Goal: Task Accomplishment & Management: Manage account settings

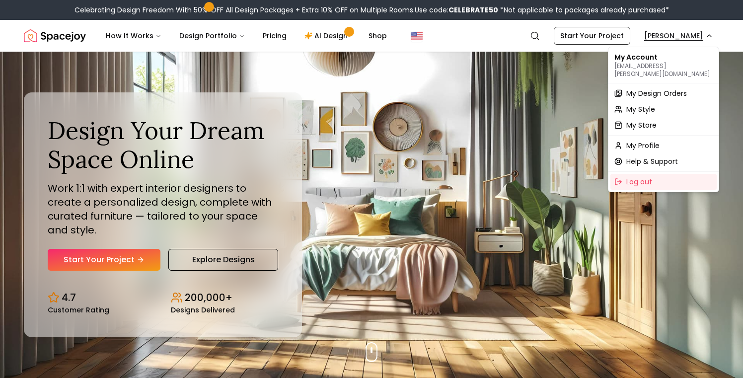
click at [664, 88] on span "My Design Orders" at bounding box center [656, 93] width 61 height 10
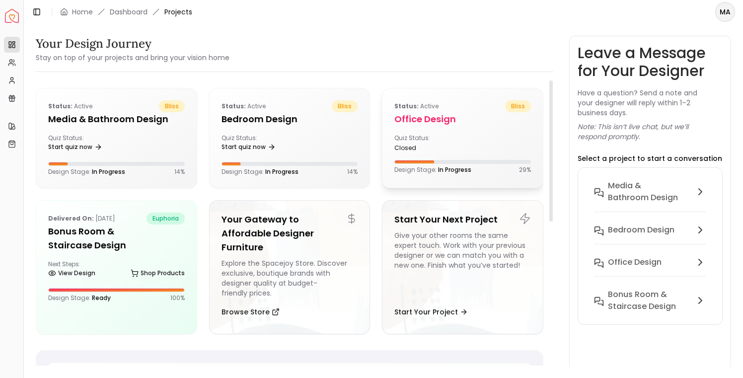
click at [453, 135] on div "Quiz Status: closed" at bounding box center [426, 143] width 64 height 18
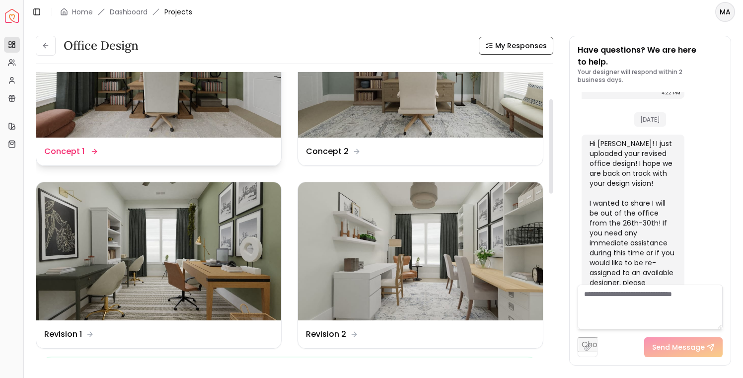
scroll to position [81, 0]
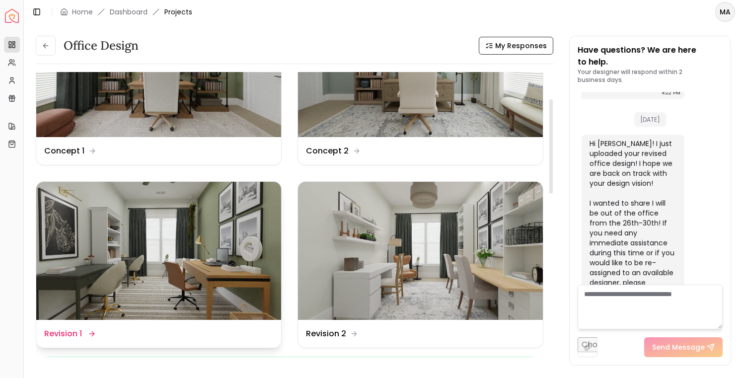
click at [211, 257] on img at bounding box center [158, 251] width 245 height 138
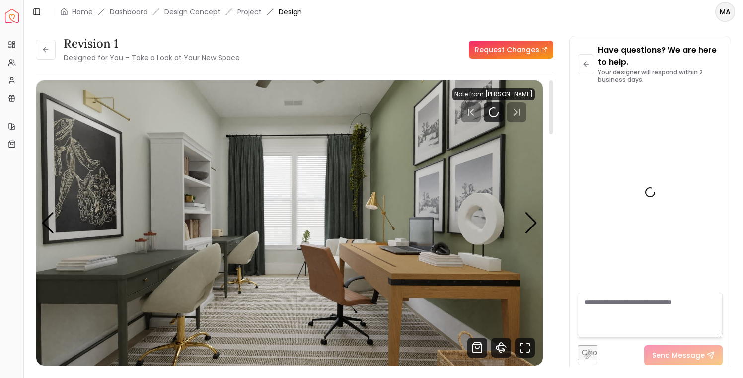
scroll to position [842, 0]
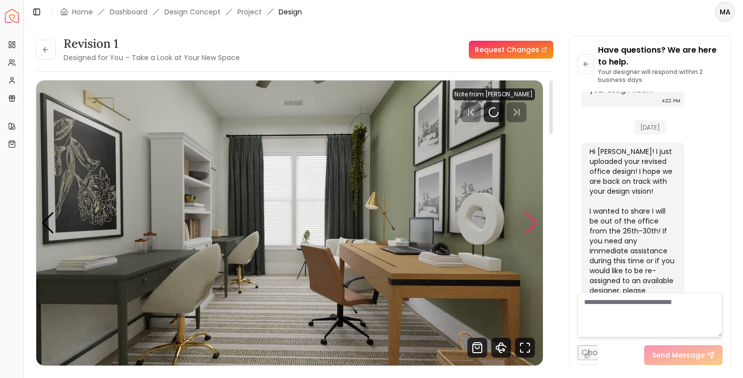
click at [531, 227] on div "Next slide" at bounding box center [530, 223] width 13 height 22
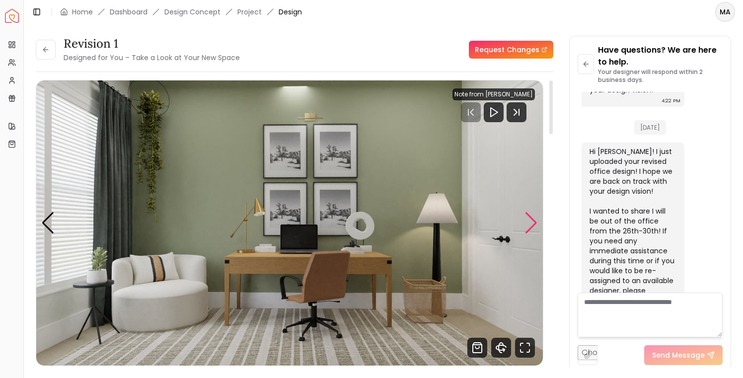
click at [531, 227] on div "Next slide" at bounding box center [530, 223] width 13 height 22
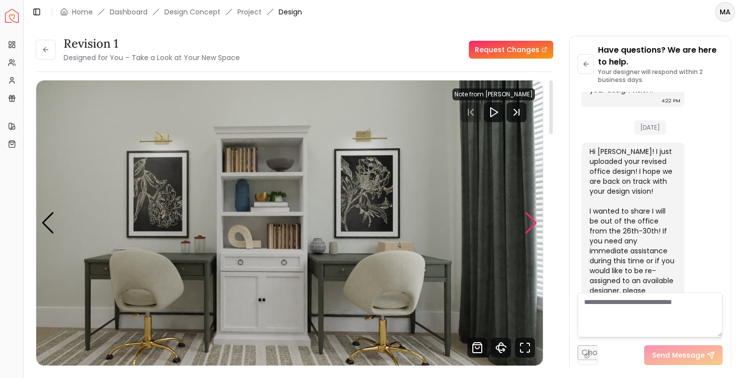
click at [531, 227] on div "Next slide" at bounding box center [530, 223] width 13 height 22
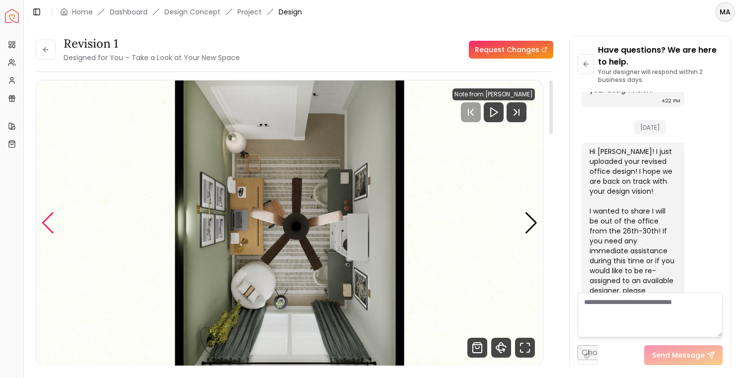
click at [49, 223] on div "Previous slide" at bounding box center [47, 223] width 13 height 22
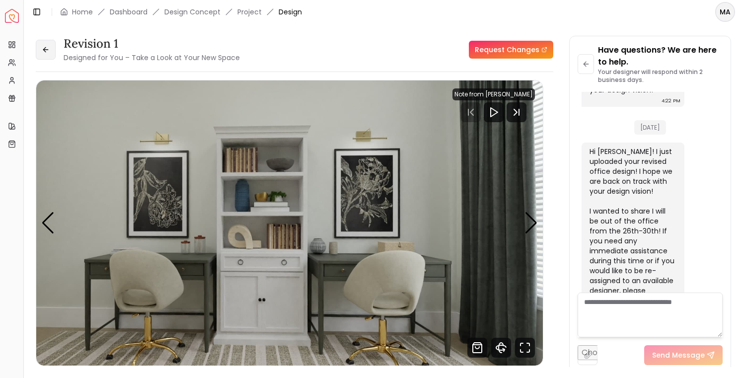
click at [44, 51] on icon at bounding box center [46, 50] width 8 height 8
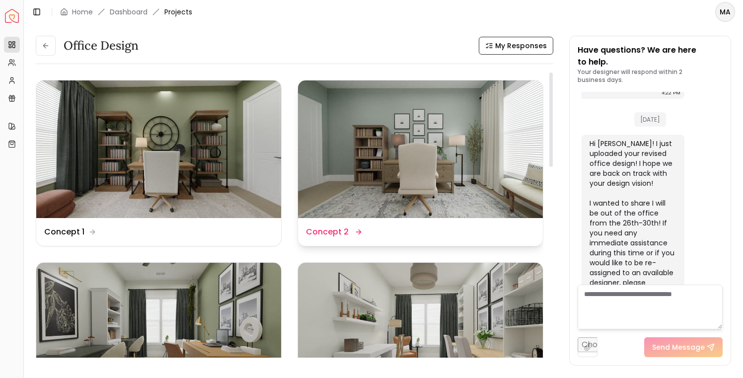
click at [389, 153] on img at bounding box center [420, 149] width 245 height 138
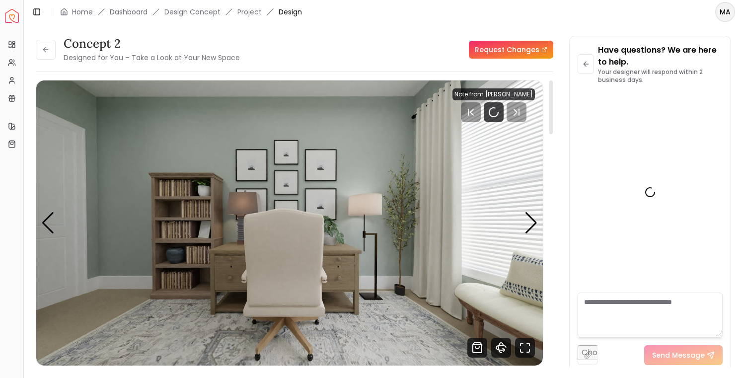
scroll to position [842, 0]
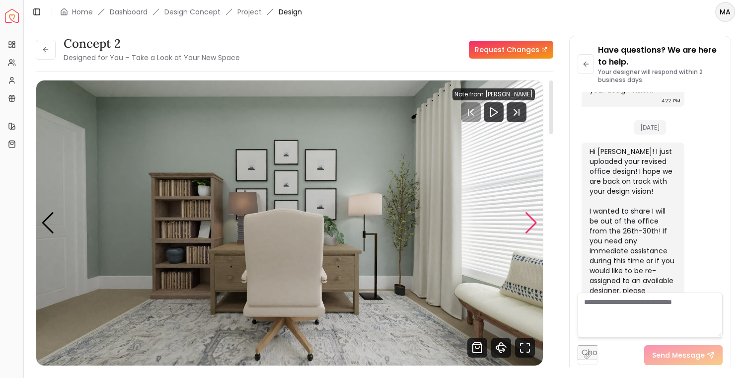
click at [528, 224] on div "Next slide" at bounding box center [530, 223] width 13 height 22
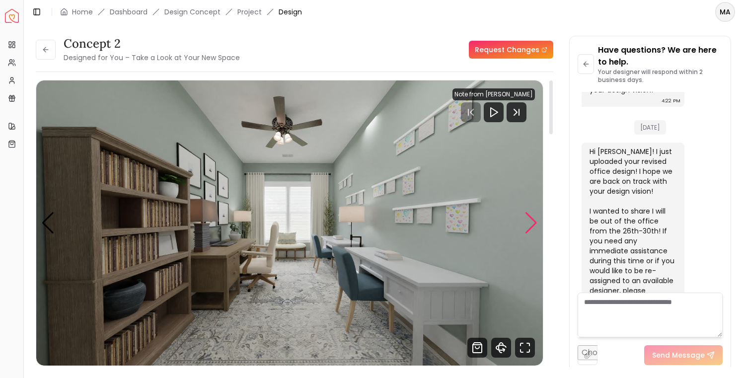
click at [528, 224] on div "Next slide" at bounding box center [530, 223] width 13 height 22
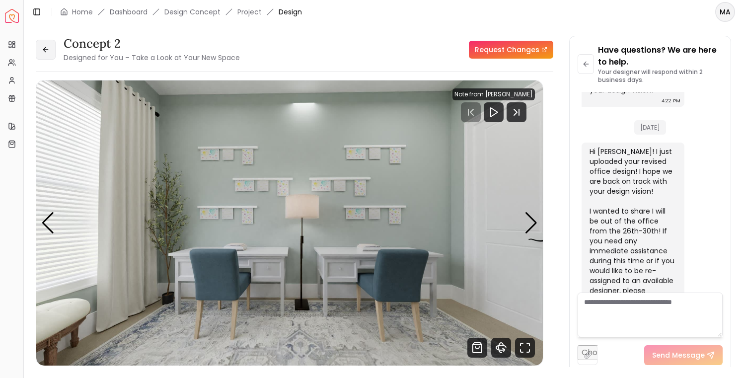
click at [51, 50] on button at bounding box center [46, 50] width 20 height 20
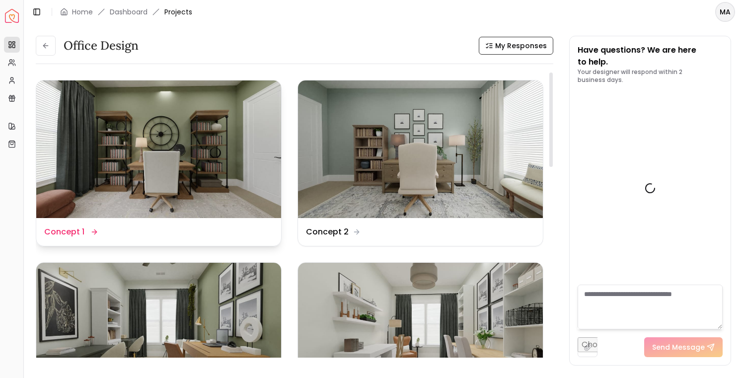
scroll to position [850, 0]
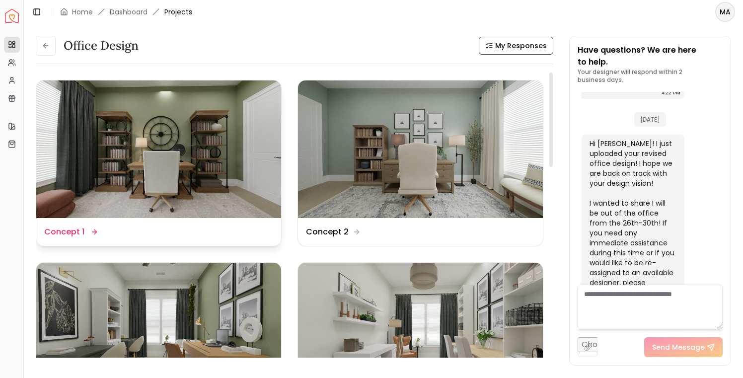
click at [181, 126] on img at bounding box center [158, 149] width 245 height 138
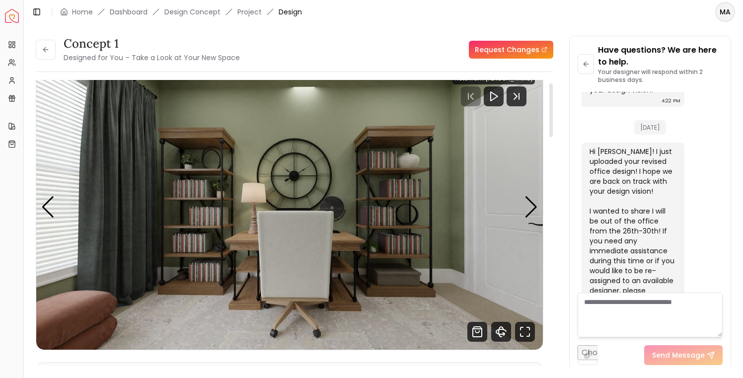
scroll to position [20, 0]
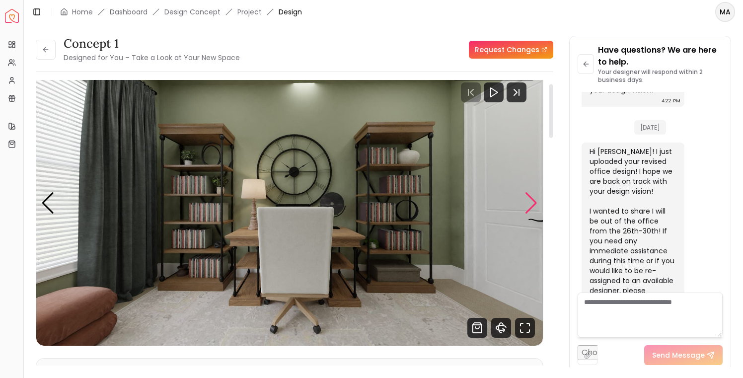
click at [533, 204] on div "Next slide" at bounding box center [530, 203] width 13 height 22
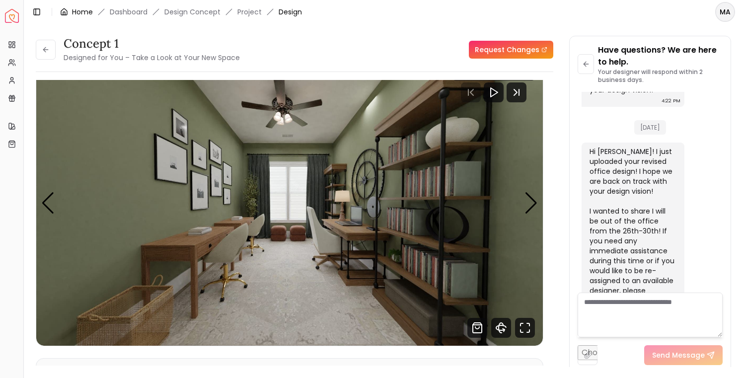
click at [86, 12] on link "Home" at bounding box center [82, 12] width 21 height 10
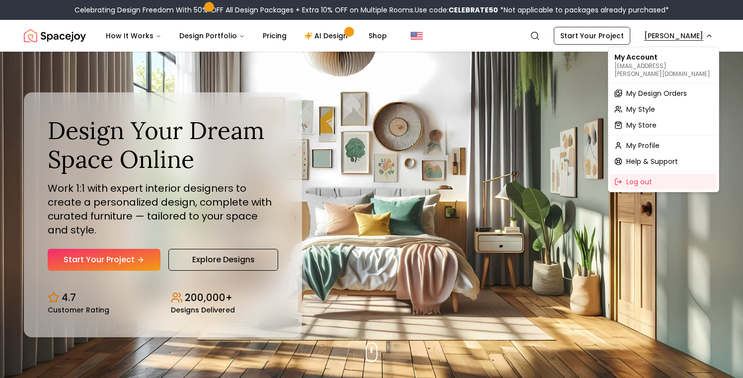
click at [651, 88] on span "My Design Orders" at bounding box center [656, 93] width 61 height 10
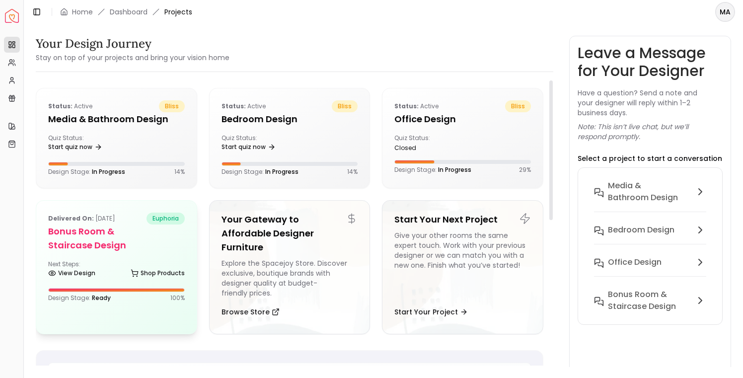
click at [113, 240] on h5 "Bonus Room & Staircase Design" at bounding box center [116, 238] width 137 height 28
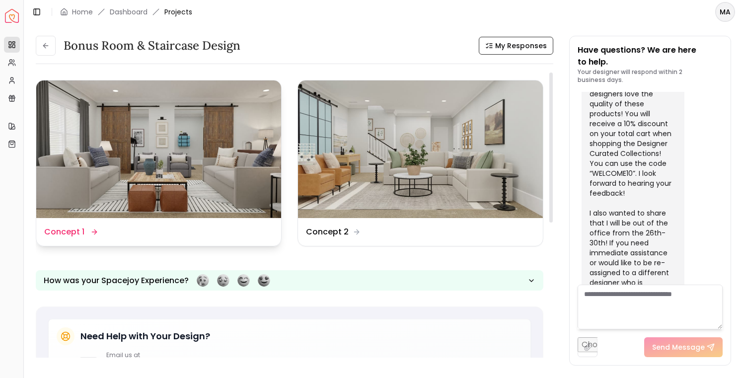
click at [227, 150] on img at bounding box center [158, 149] width 245 height 138
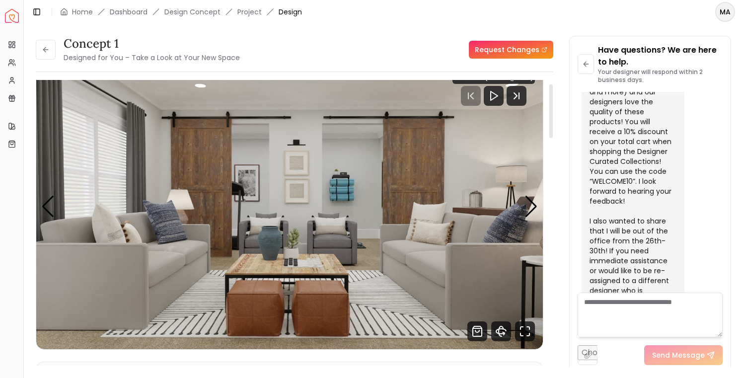
scroll to position [21, 0]
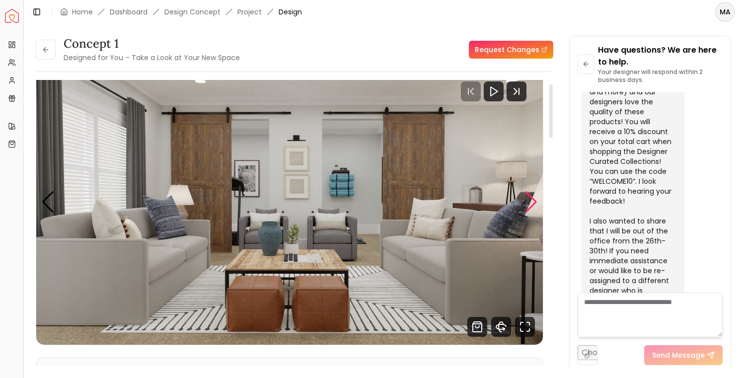
click at [531, 206] on div "Next slide" at bounding box center [530, 202] width 13 height 22
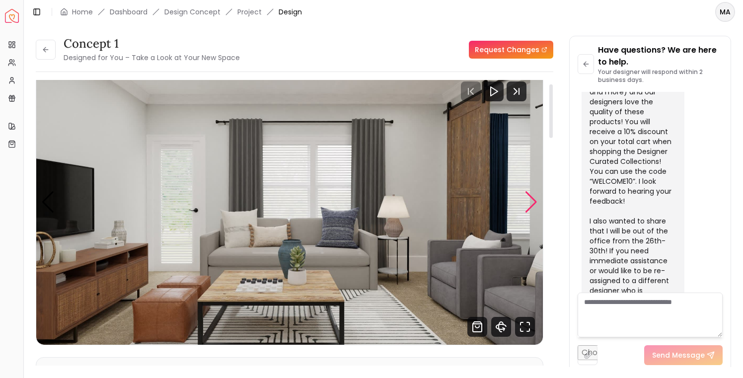
click at [531, 206] on div "Next slide" at bounding box center [530, 202] width 13 height 22
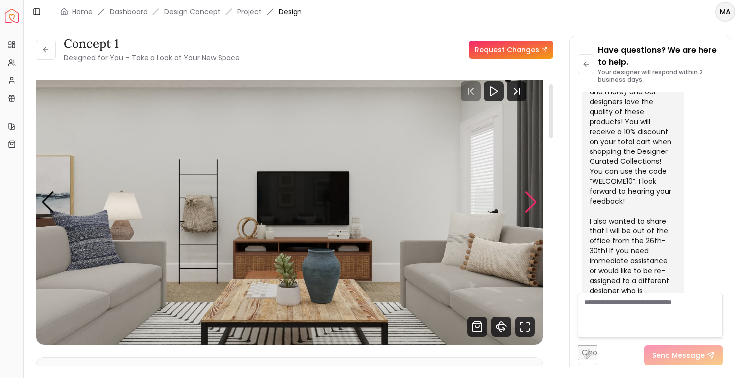
click at [531, 206] on div "Next slide" at bounding box center [530, 202] width 13 height 22
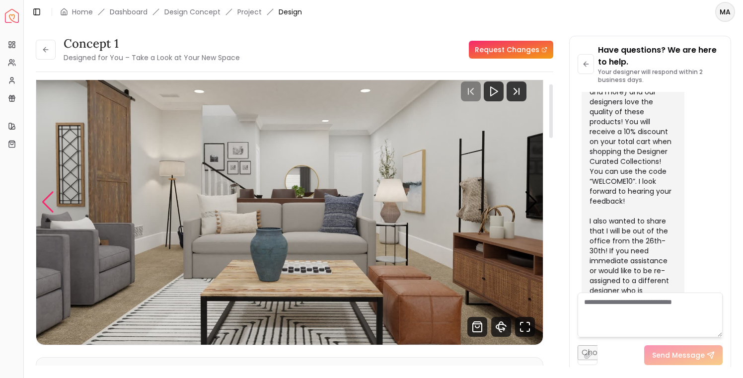
click at [49, 204] on div "Previous slide" at bounding box center [47, 202] width 13 height 22
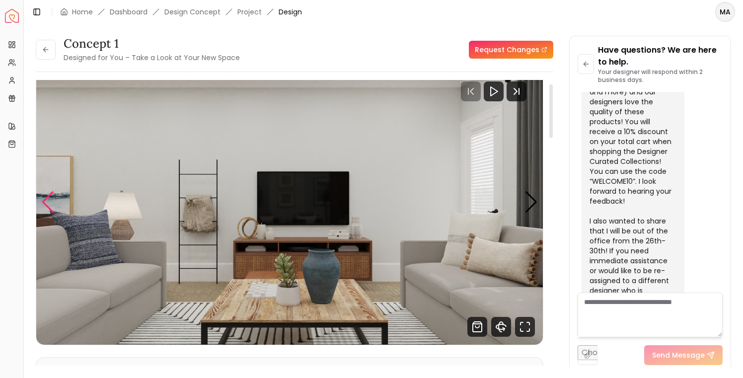
click at [49, 204] on div "Previous slide" at bounding box center [47, 202] width 13 height 22
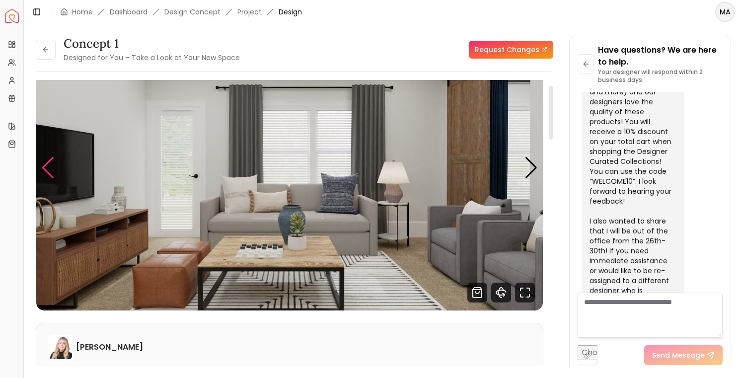
scroll to position [0, 0]
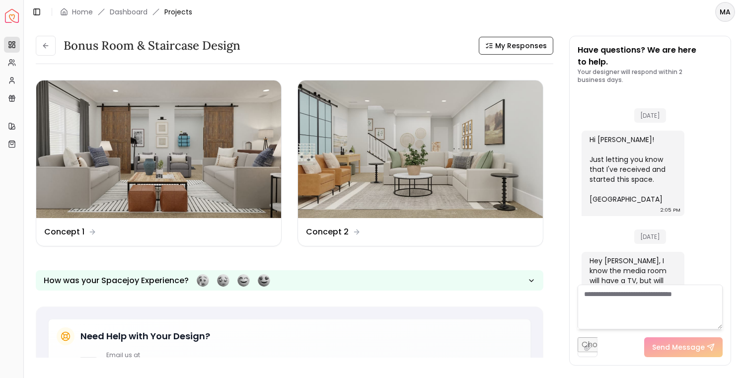
scroll to position [999, 0]
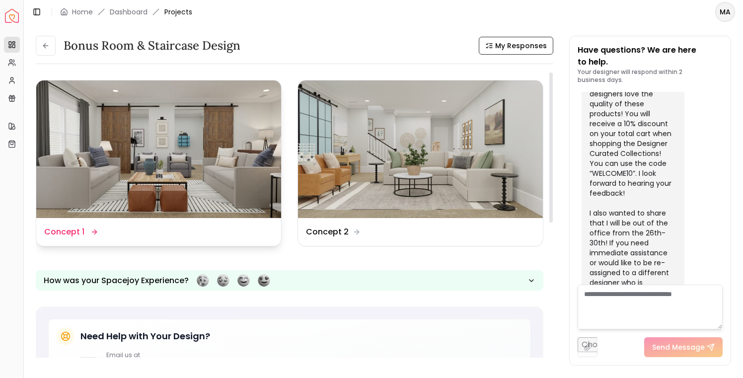
click at [179, 129] on img at bounding box center [158, 149] width 245 height 138
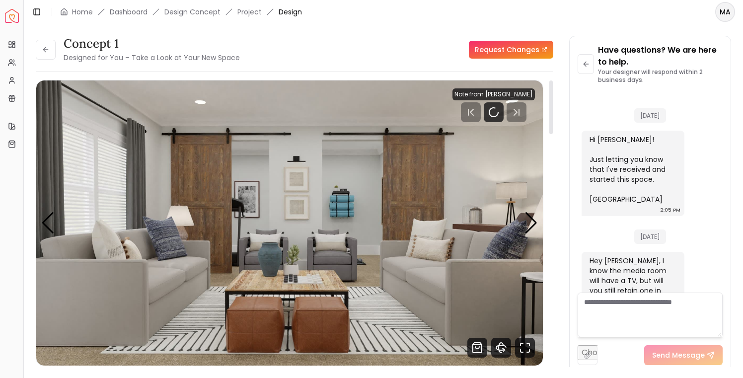
scroll to position [991, 0]
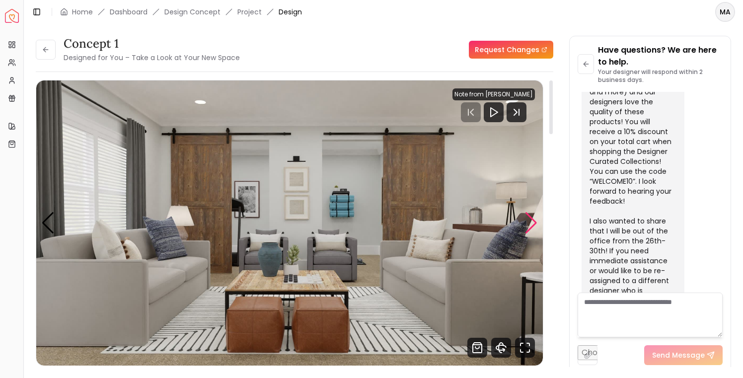
click at [530, 221] on div "Next slide" at bounding box center [530, 223] width 13 height 22
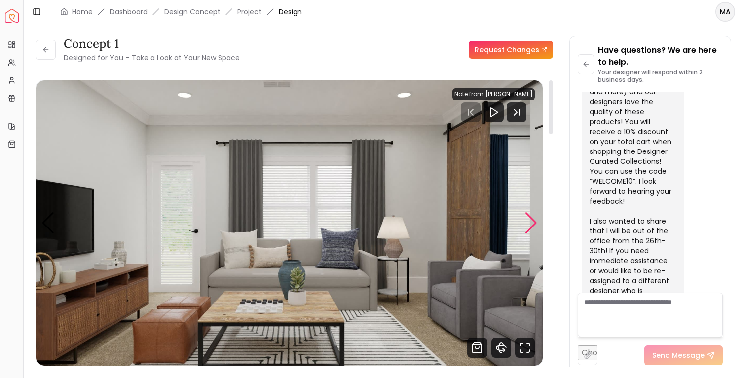
click at [530, 221] on div "Next slide" at bounding box center [530, 223] width 13 height 22
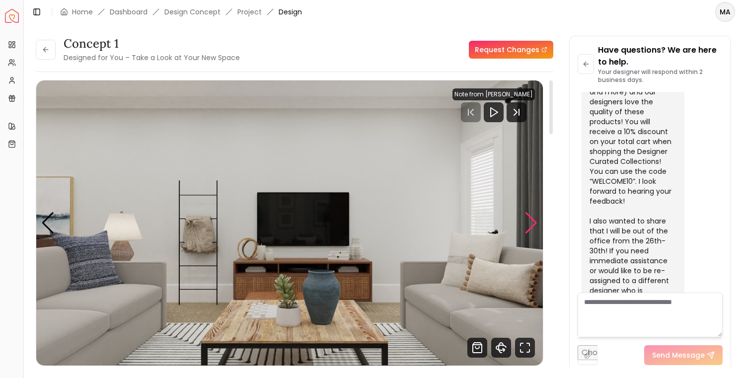
click at [530, 221] on div "Next slide" at bounding box center [530, 223] width 13 height 22
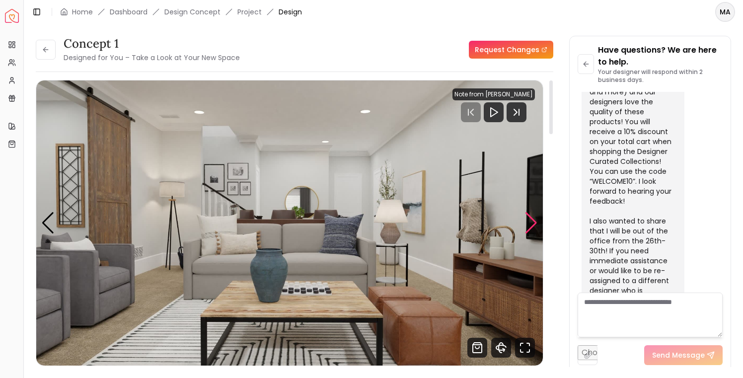
click at [530, 221] on div "Next slide" at bounding box center [530, 223] width 13 height 22
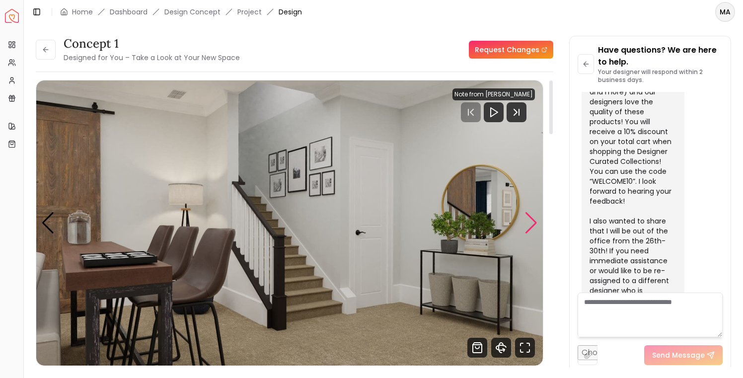
click at [530, 221] on div "Next slide" at bounding box center [530, 223] width 13 height 22
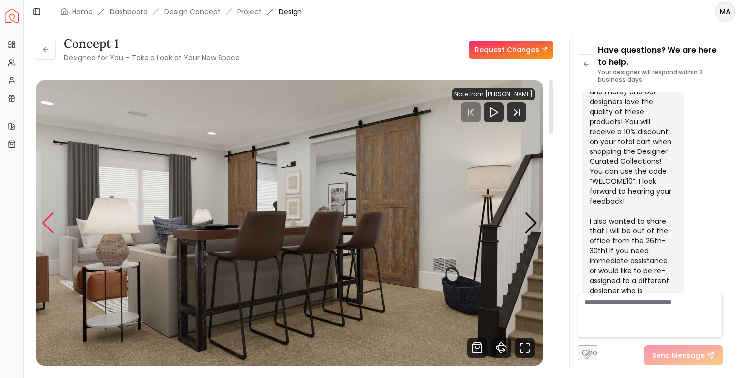
click at [50, 223] on div "Previous slide" at bounding box center [47, 223] width 13 height 22
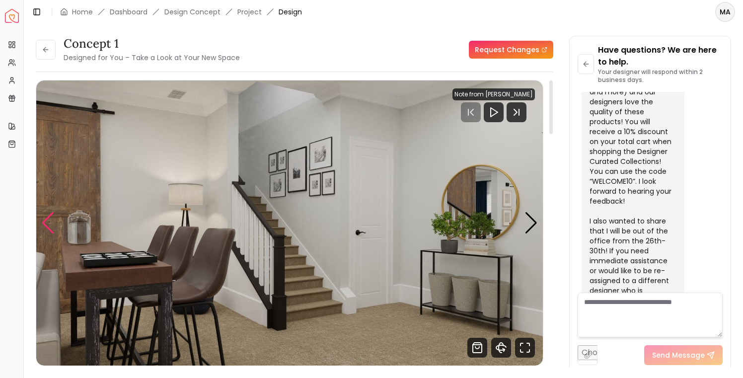
click at [50, 223] on div "Previous slide" at bounding box center [47, 223] width 13 height 22
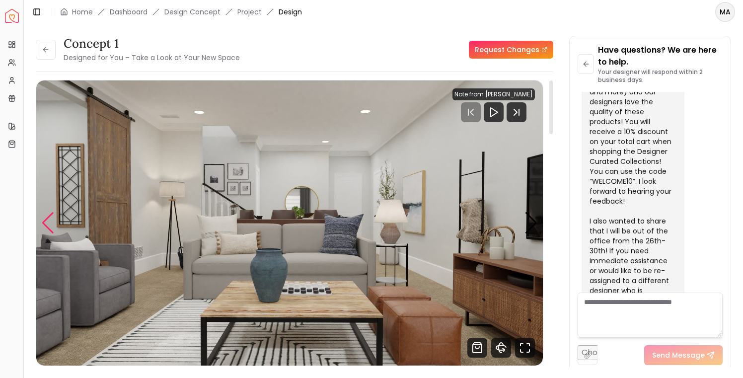
click at [50, 223] on div "Previous slide" at bounding box center [47, 223] width 13 height 22
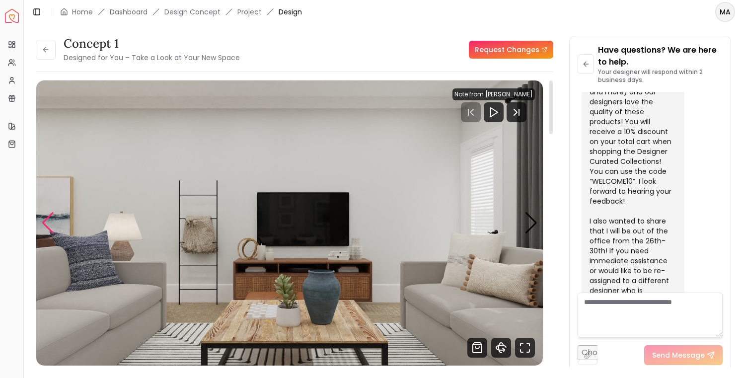
click at [50, 223] on div "Previous slide" at bounding box center [47, 223] width 13 height 22
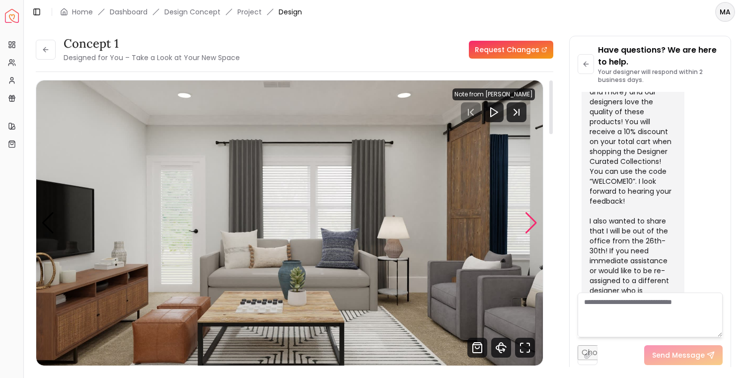
click at [530, 220] on div "Next slide" at bounding box center [530, 223] width 13 height 22
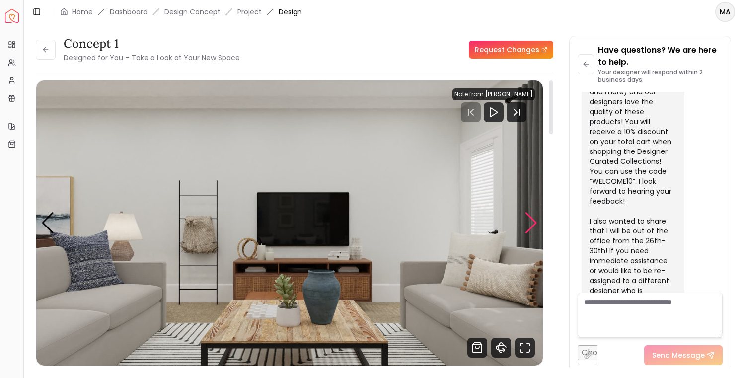
click at [530, 220] on div "Next slide" at bounding box center [530, 223] width 13 height 22
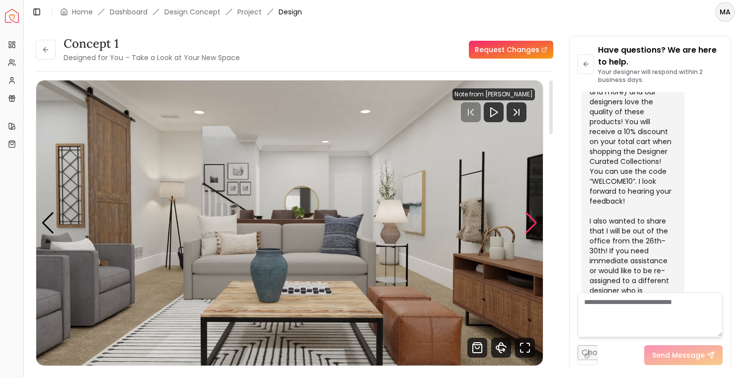
click at [530, 220] on div "Next slide" at bounding box center [530, 223] width 13 height 22
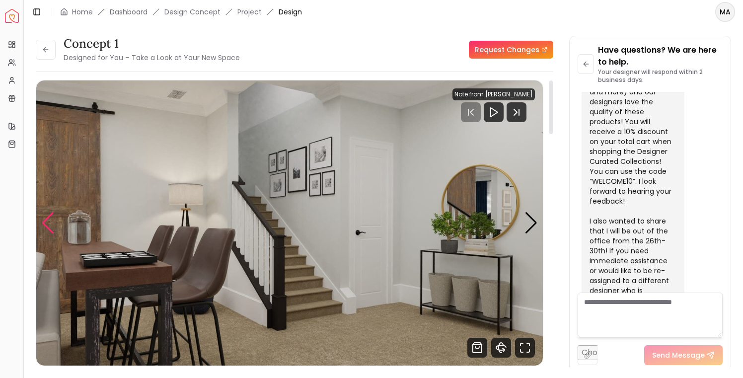
click at [47, 225] on div "Previous slide" at bounding box center [47, 223] width 13 height 22
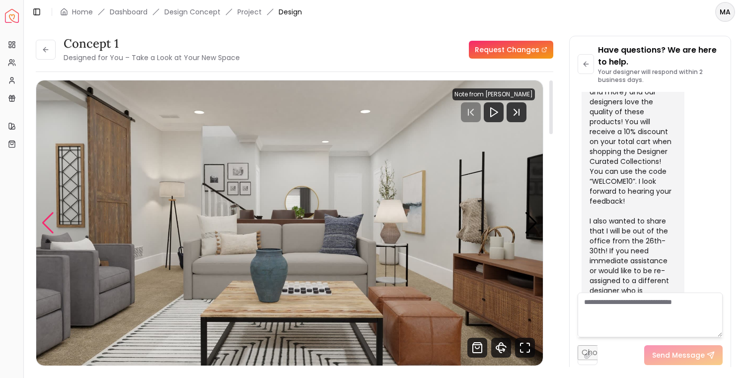
click at [47, 225] on div "Previous slide" at bounding box center [47, 223] width 13 height 22
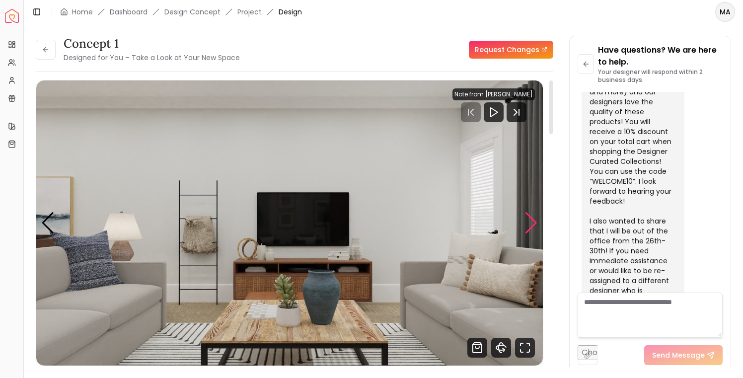
click at [532, 225] on div "Next slide" at bounding box center [530, 223] width 13 height 22
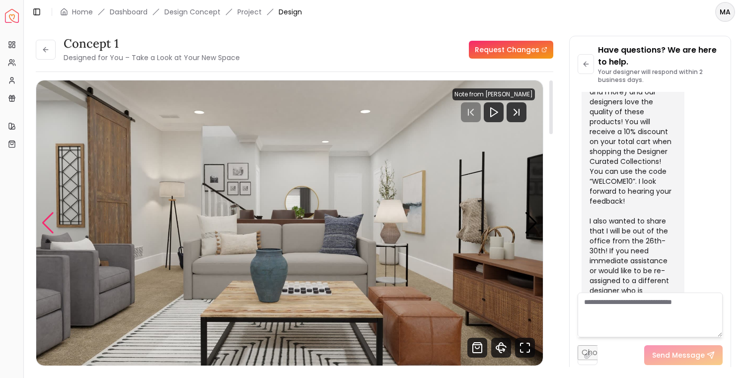
click at [52, 226] on div "Previous slide" at bounding box center [47, 223] width 13 height 22
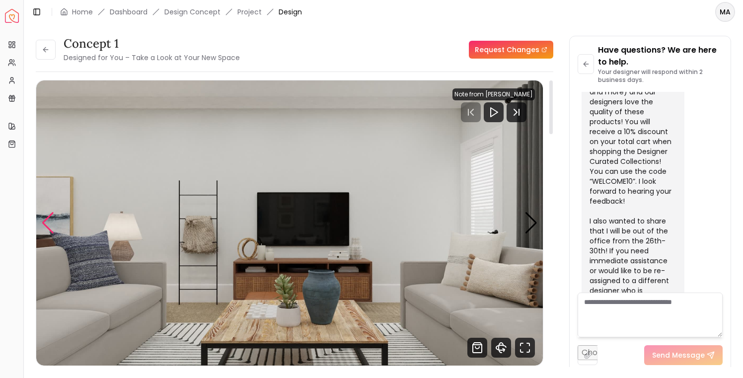
click at [50, 226] on div "Previous slide" at bounding box center [47, 223] width 13 height 22
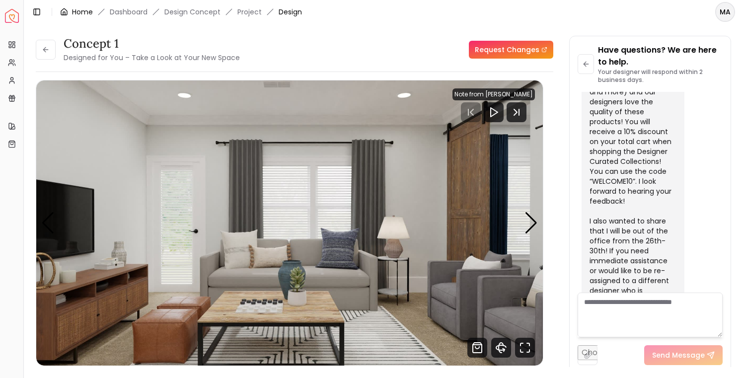
click at [84, 10] on link "Home" at bounding box center [82, 12] width 21 height 10
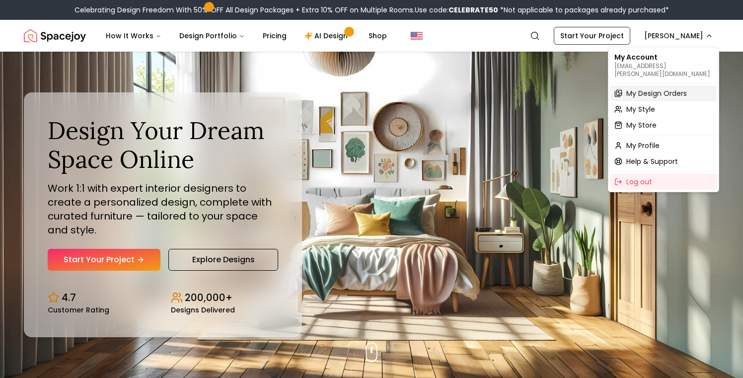
click at [666, 88] on span "My Design Orders" at bounding box center [656, 93] width 61 height 10
